Goal: Obtain resource: Download file/media

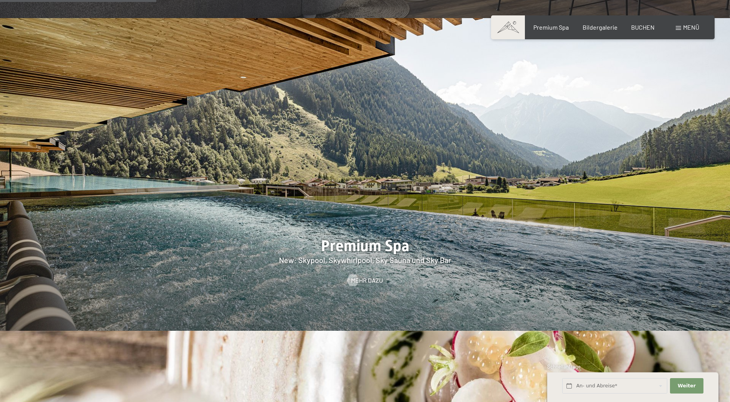
scroll to position [1155, 0]
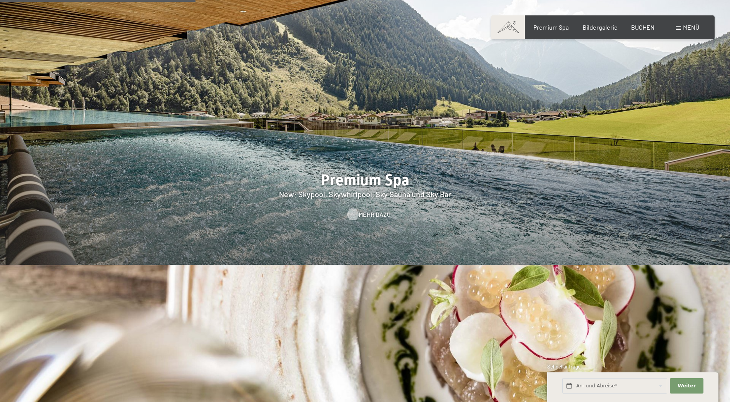
click at [359, 210] on span "Mehr dazu" at bounding box center [375, 214] width 32 height 8
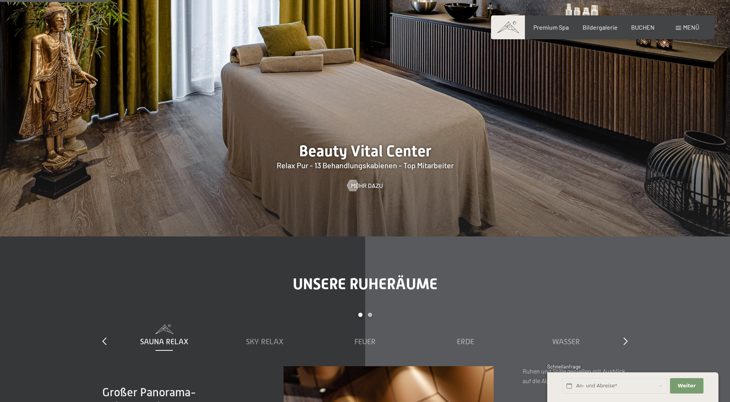
scroll to position [1001, 0]
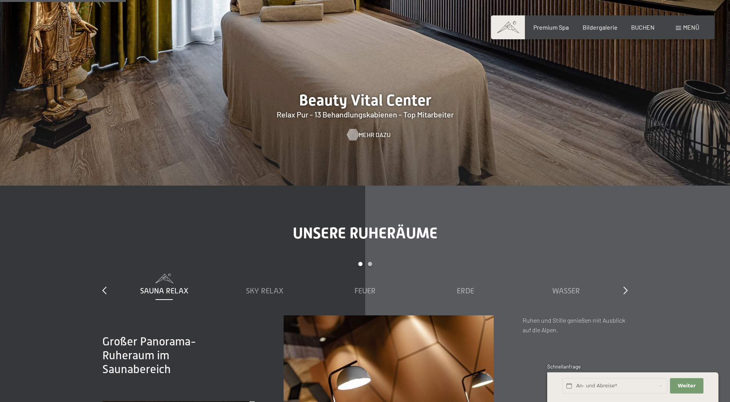
click at [361, 133] on span "Mehr dazu" at bounding box center [375, 134] width 32 height 8
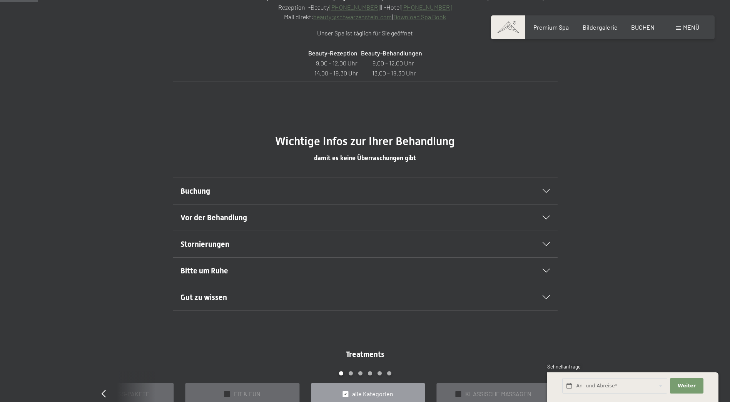
scroll to position [308, 0]
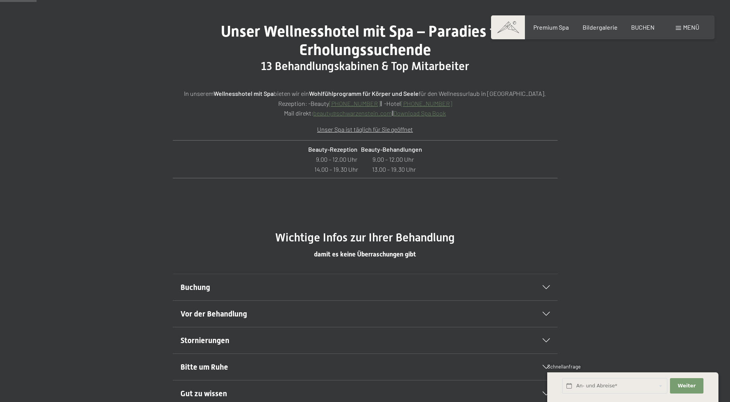
click at [411, 113] on link "Download Spa Book" at bounding box center [419, 112] width 53 height 7
